Goal: Find specific page/section: Find specific page/section

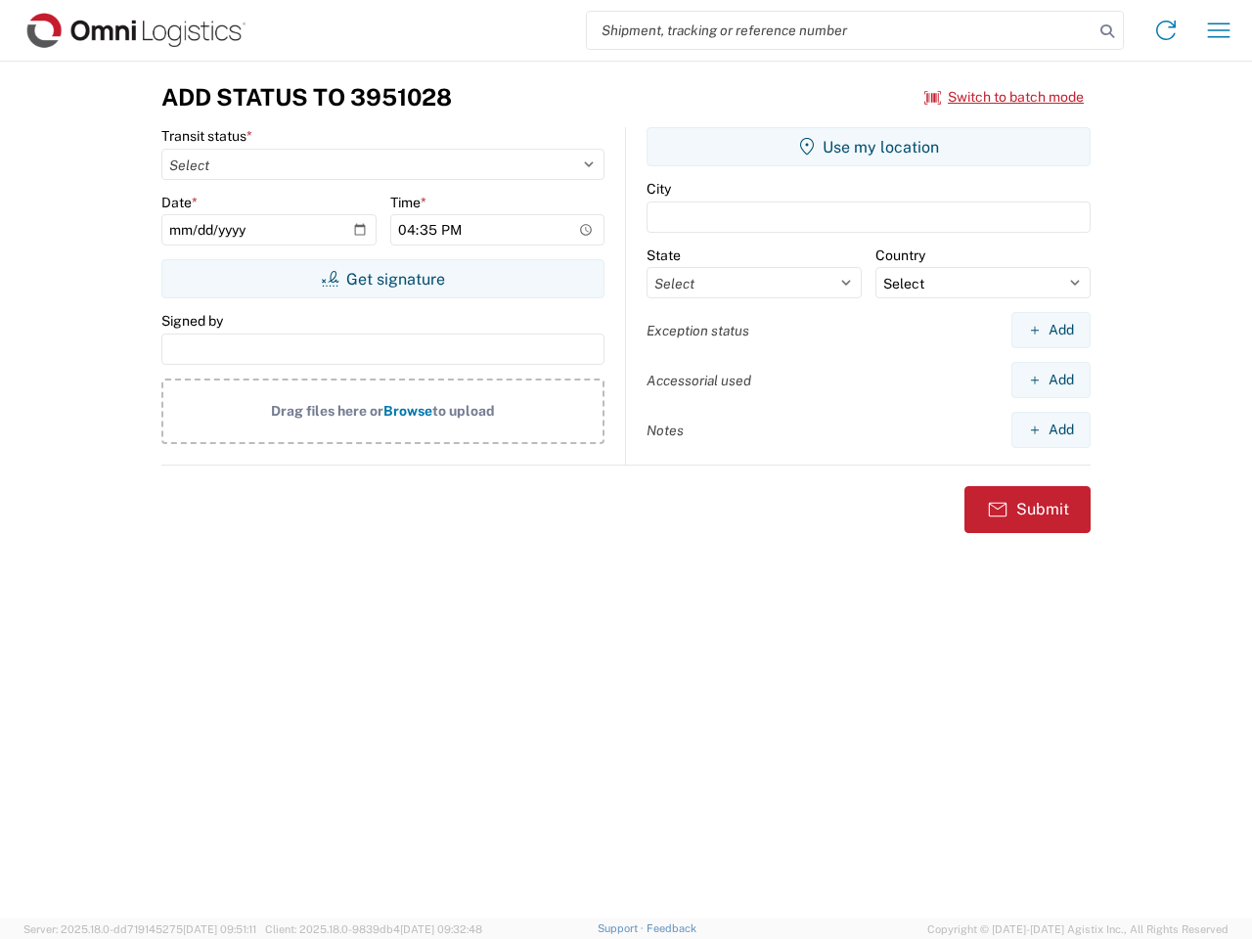
click at [840, 30] on input "search" at bounding box center [840, 30] width 507 height 37
click at [1107, 31] on icon at bounding box center [1106, 31] width 27 height 27
click at [1166, 30] on icon at bounding box center [1165, 30] width 31 height 31
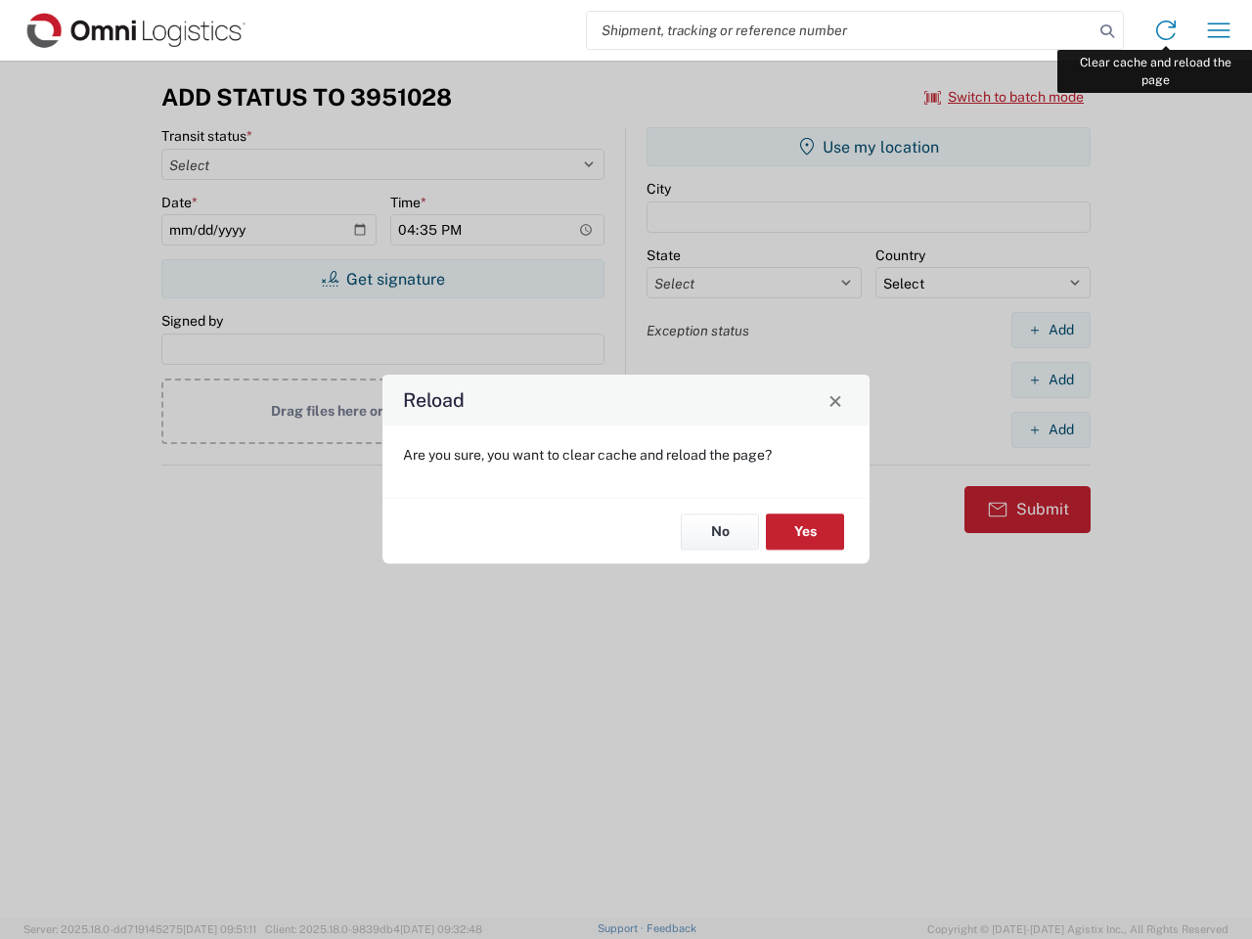
click at [1218, 30] on div "Reload Are you sure, you want to clear cache and reload the page? No Yes" at bounding box center [626, 469] width 1252 height 939
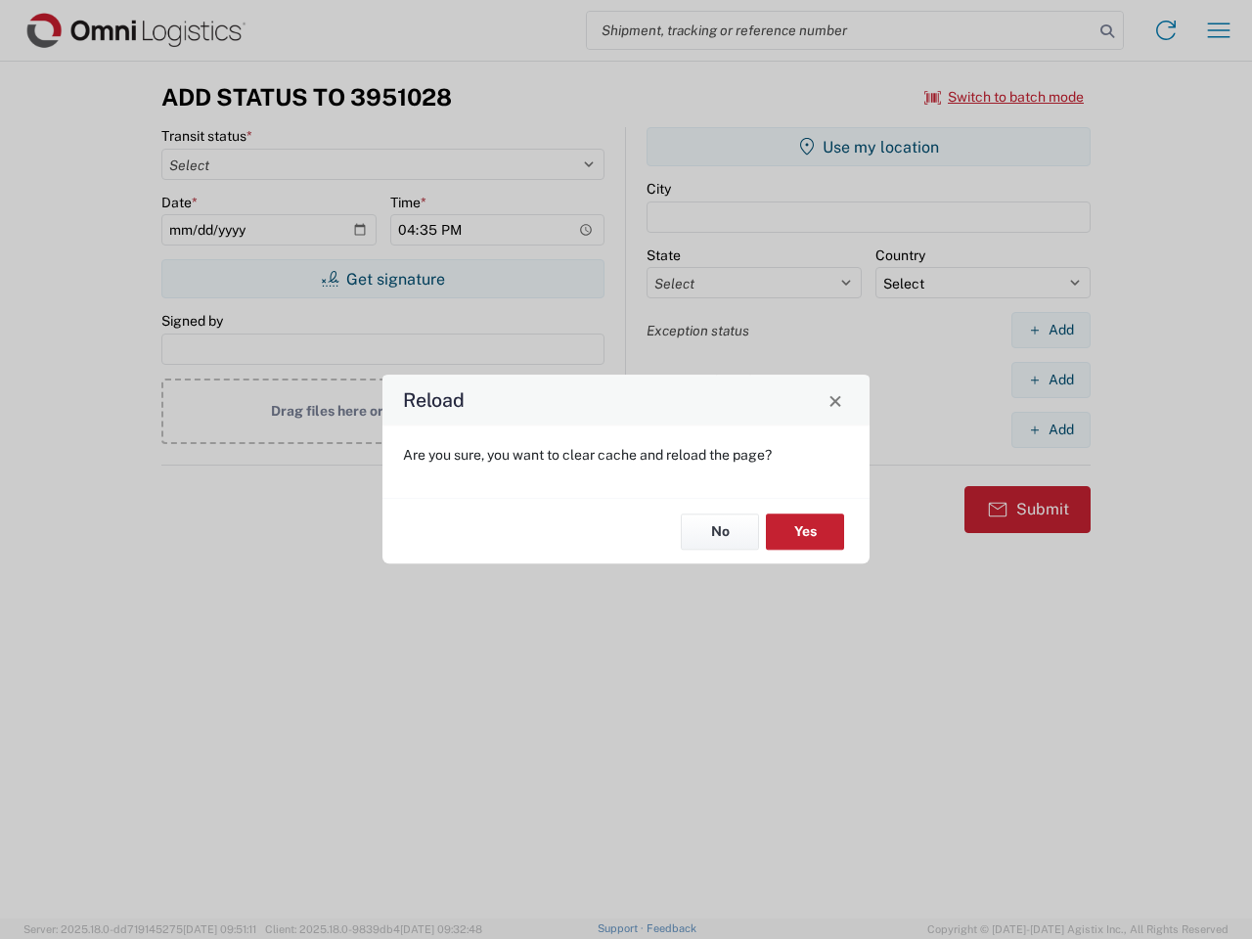
click at [1004, 97] on div "Reload Are you sure, you want to clear cache and reload the page? No Yes" at bounding box center [626, 469] width 1252 height 939
click at [382, 279] on div "Reload Are you sure, you want to clear cache and reload the page? No Yes" at bounding box center [626, 469] width 1252 height 939
click at [868, 147] on div "Reload Are you sure, you want to clear cache and reload the page? No Yes" at bounding box center [626, 469] width 1252 height 939
click at [1050, 330] on div "Reload Are you sure, you want to clear cache and reload the page? No Yes" at bounding box center [626, 469] width 1252 height 939
click at [1050, 379] on div "Reload Are you sure, you want to clear cache and reload the page? No Yes" at bounding box center [626, 469] width 1252 height 939
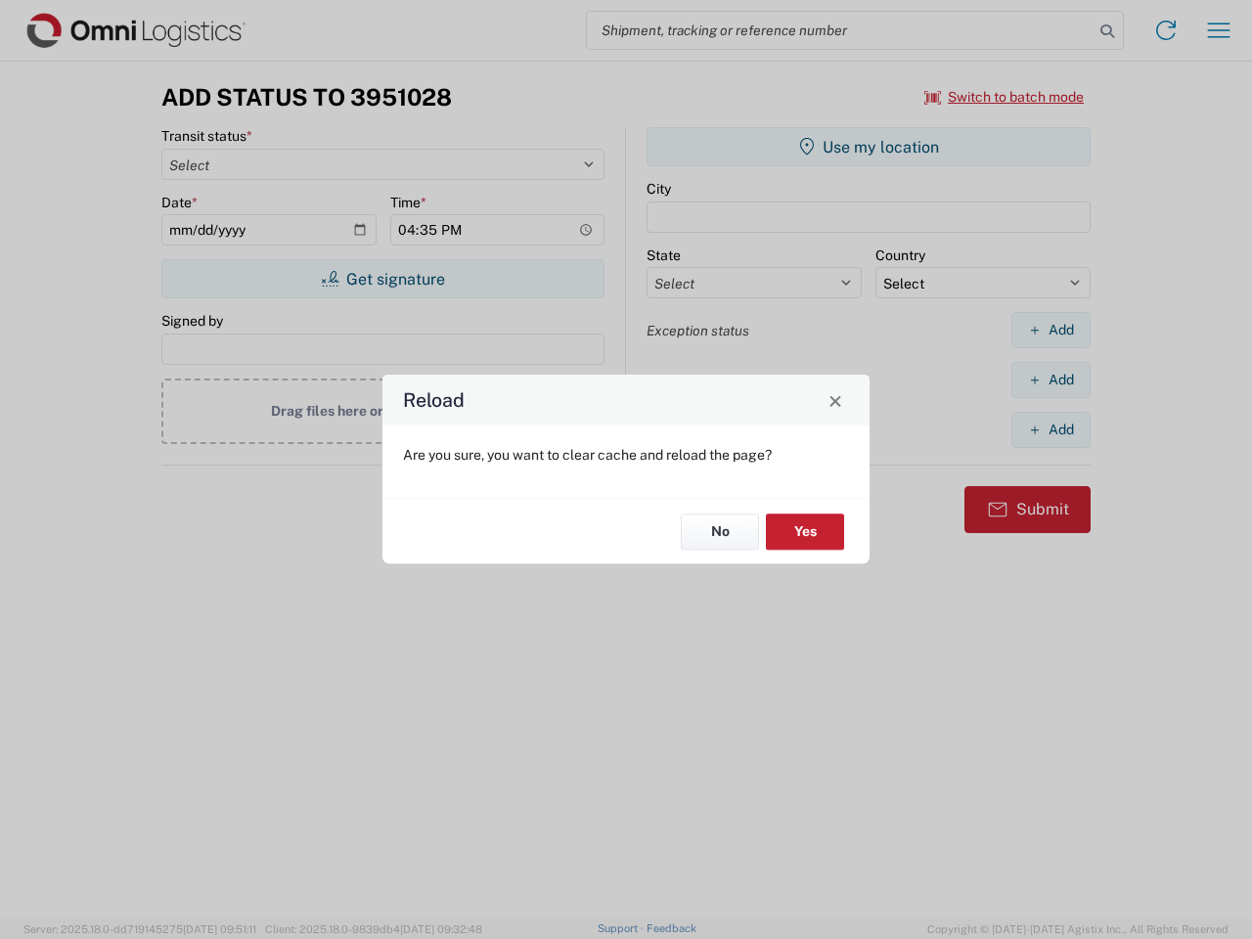
click at [1050, 429] on div "Reload Are you sure, you want to clear cache and reload the page? No Yes" at bounding box center [626, 469] width 1252 height 939
